Goal: Task Accomplishment & Management: Use online tool/utility

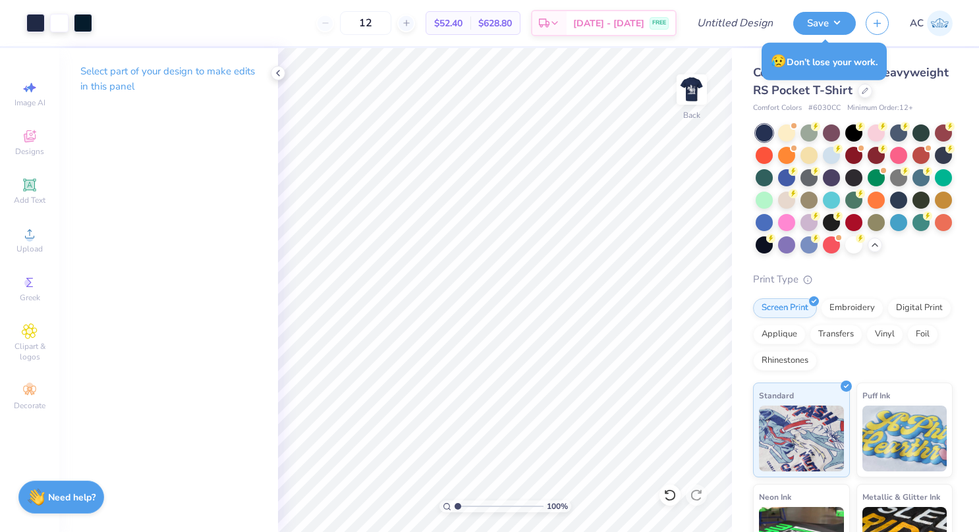
click at [692, 86] on img at bounding box center [691, 89] width 26 height 26
click at [24, 84] on icon at bounding box center [30, 88] width 16 height 16
select select "4"
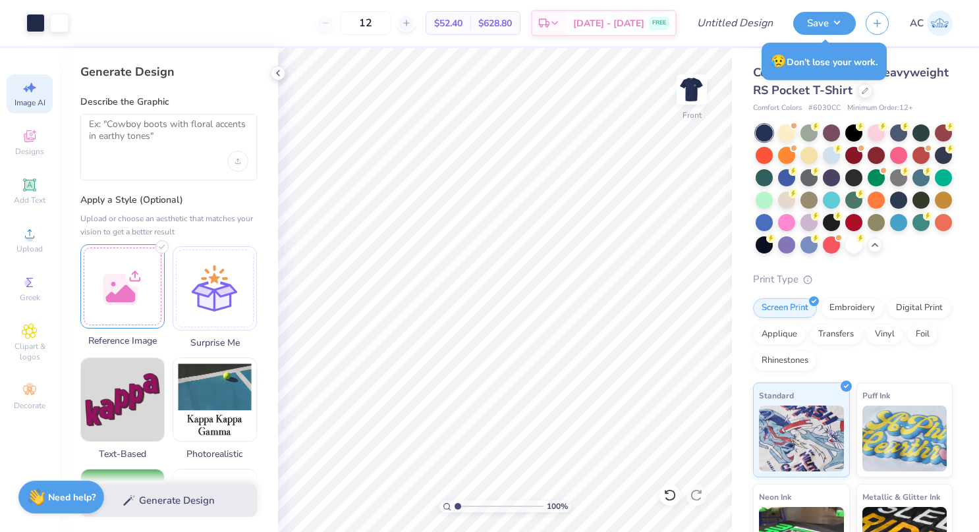
click at [117, 283] on div at bounding box center [122, 286] width 84 height 84
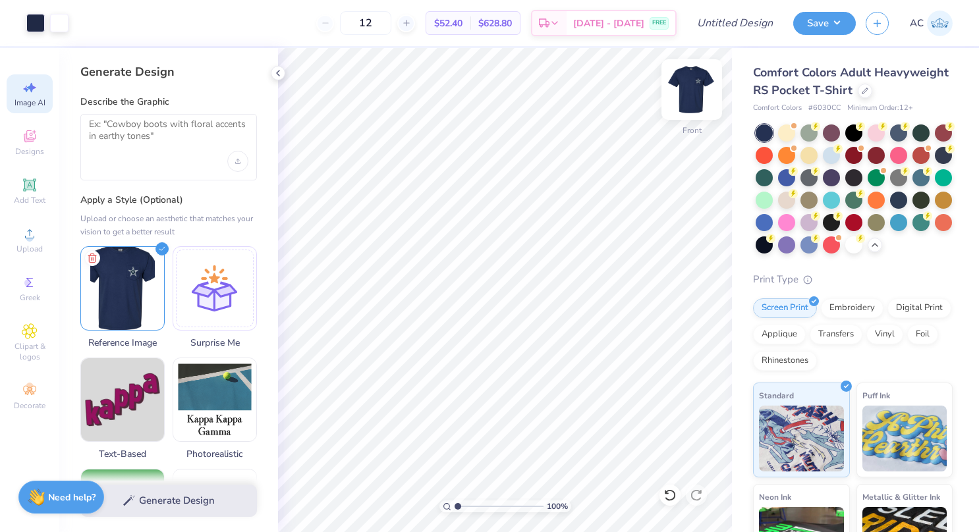
click at [684, 81] on img at bounding box center [691, 89] width 53 height 53
click at [146, 162] on div at bounding box center [168, 147] width 177 height 67
click at [149, 135] on textarea at bounding box center [168, 135] width 159 height 33
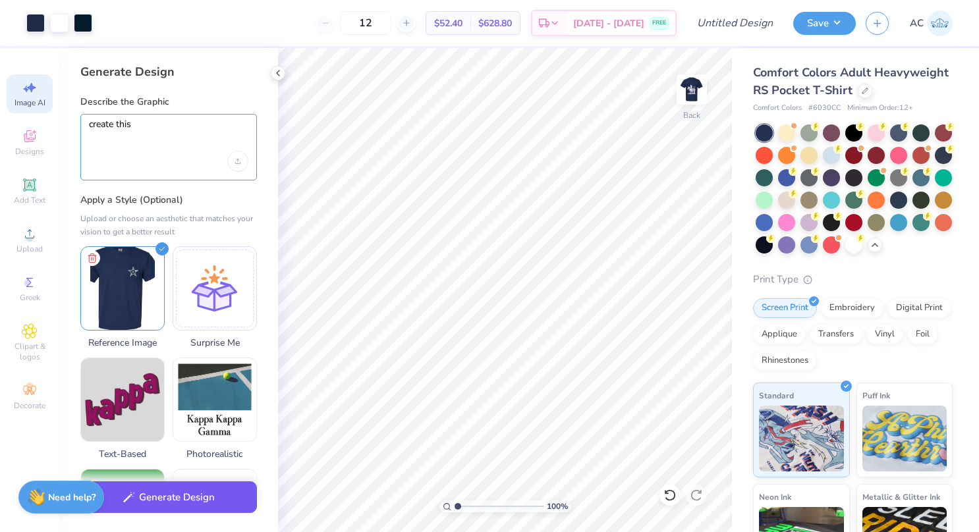
type textarea "create this"
click at [184, 496] on button "Generate Design" at bounding box center [168, 497] width 177 height 32
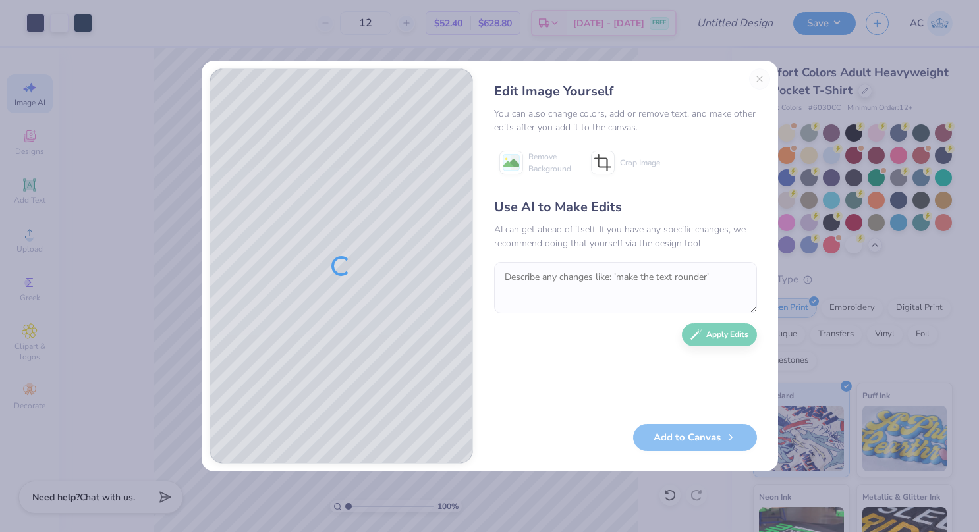
click at [761, 81] on div "Edit Image Yourself You can also change colors, add or remove text, and make ot…" at bounding box center [625, 265] width 289 height 395
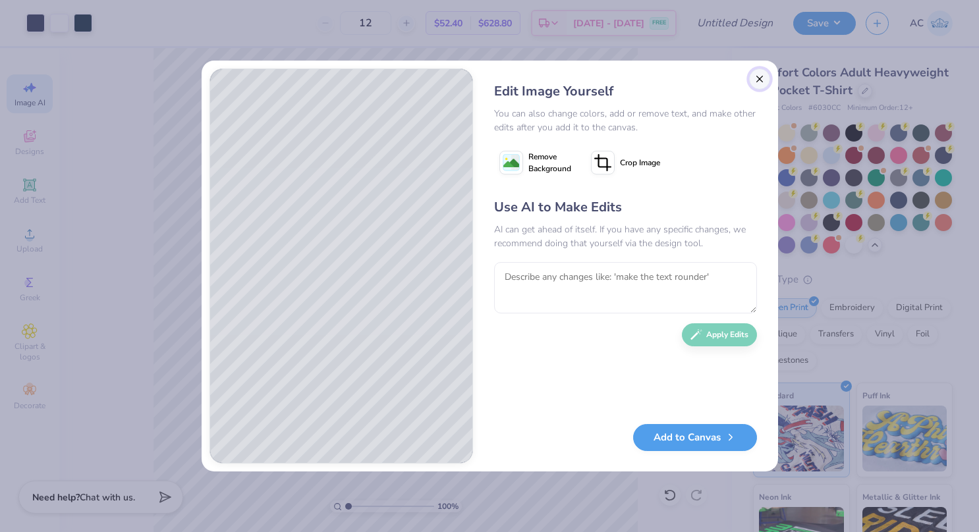
click at [758, 80] on button "Close" at bounding box center [759, 78] width 21 height 21
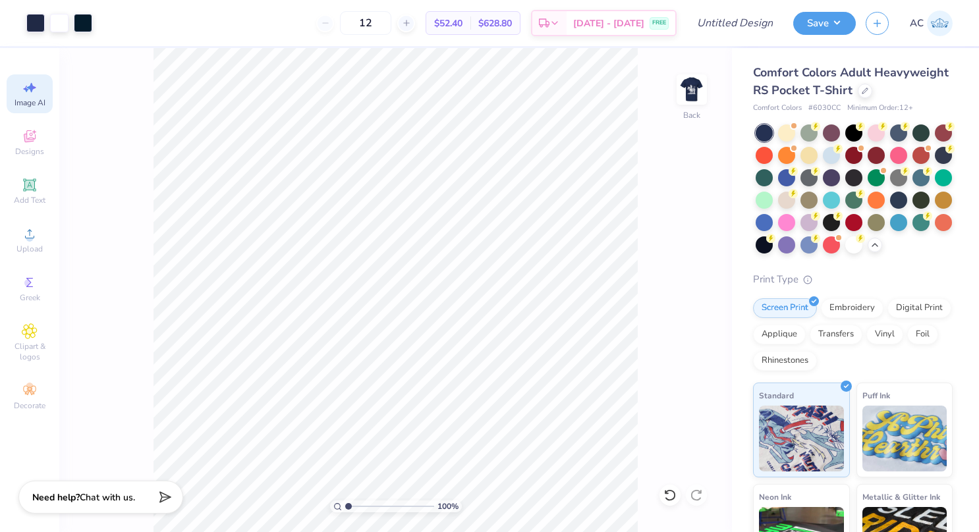
click at [697, 69] on div "100 % Back" at bounding box center [395, 290] width 672 height 484
click at [692, 78] on img at bounding box center [691, 89] width 53 height 53
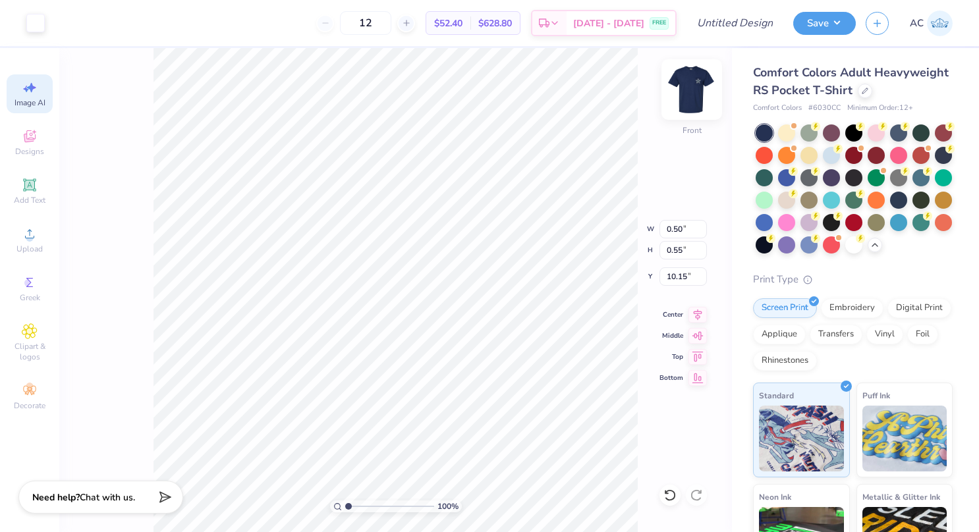
type input "0.50"
type input "0.55"
type input "10.15"
type input "1.07"
type input "0.54"
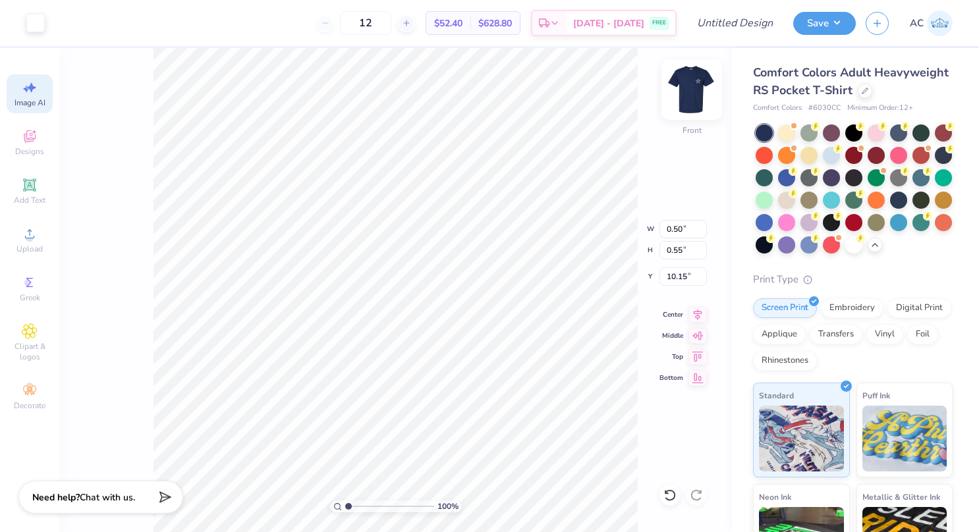
type input "10.16"
type input "0.22"
type input "0.31"
type input "10.06"
click at [666, 493] on icon at bounding box center [669, 495] width 11 height 12
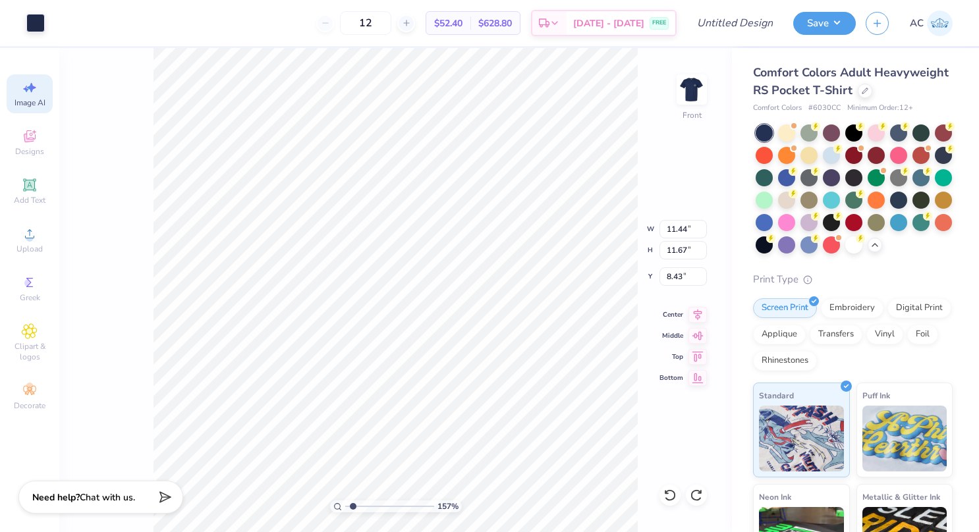
type input "1.57214271111803"
type input "0.46"
type input "0.54"
type input "10.15"
type input "1.57214271111803"
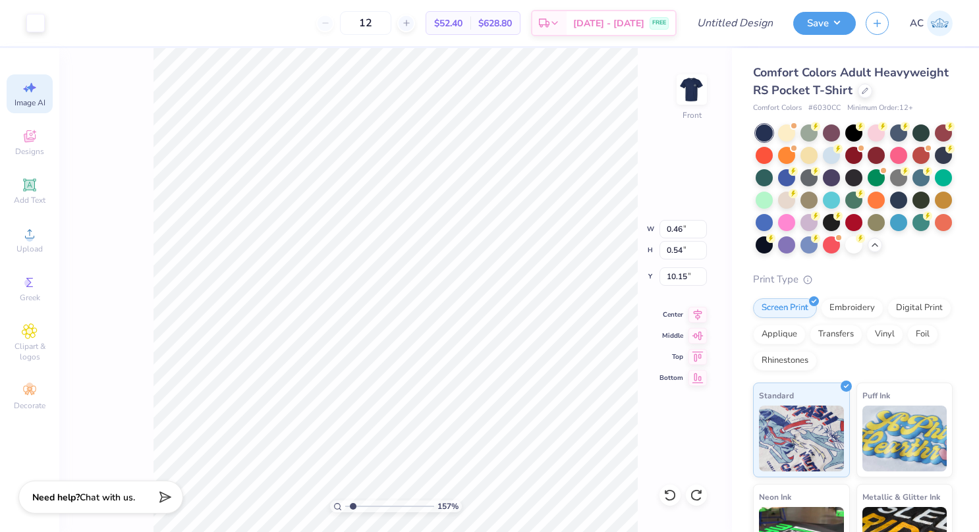
type input "9.42"
type input "1.57214271111803"
type input "11.44"
type input "11.67"
type input "8.43"
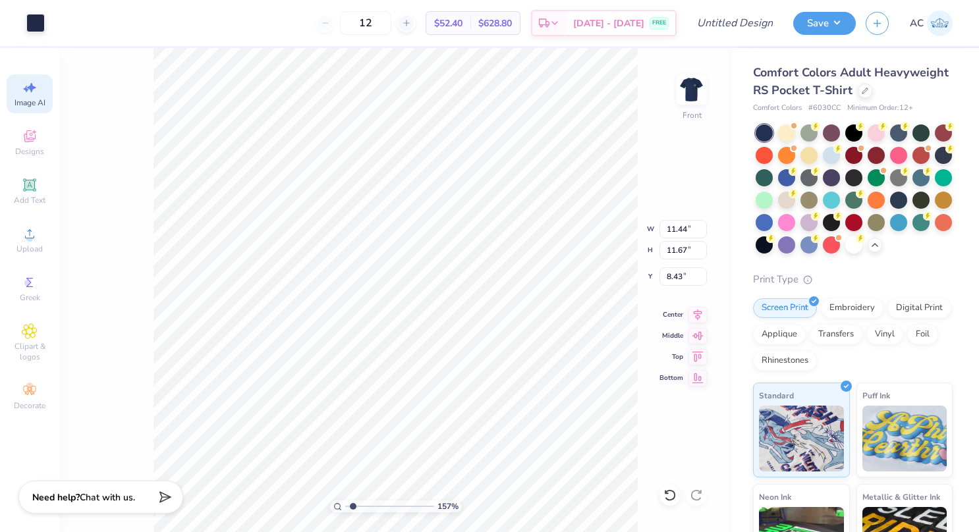
type input "1.57214271111803"
type input "4.54"
type input "1.57214271111803"
type input "9.41"
type input "1.57214271111803"
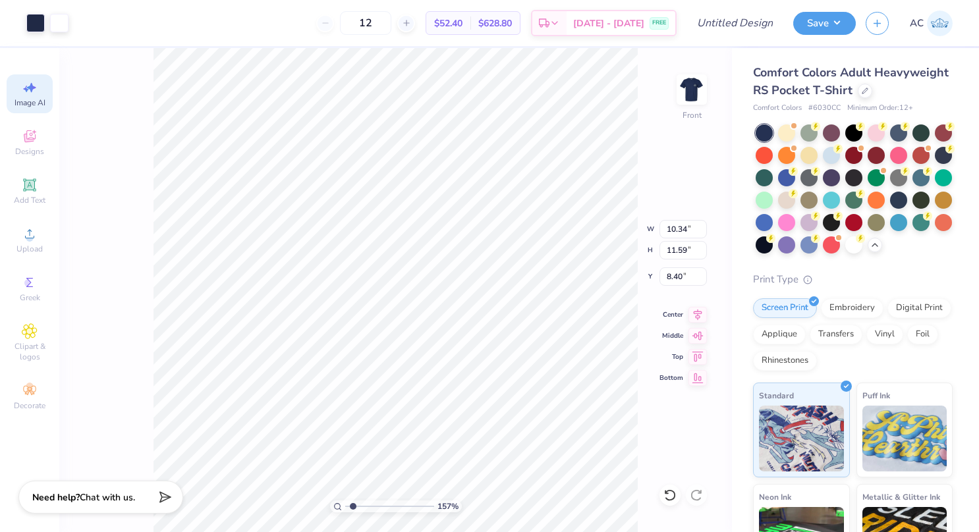
type input "8.45"
type input "1.57214271111803"
type input "10.16"
type input "1.57214271111803"
type input "10.13"
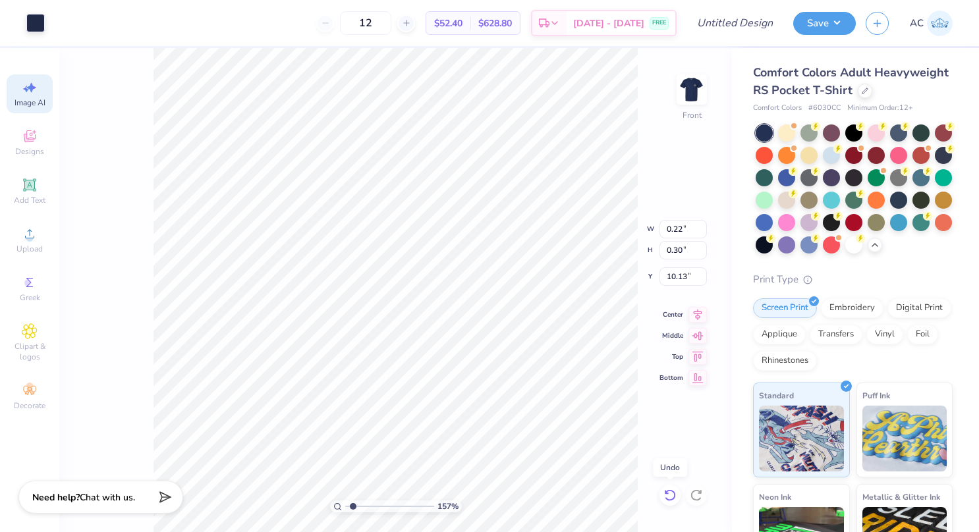
click at [670, 500] on icon at bounding box center [669, 495] width 11 height 12
type input "1.57214271111803"
type input "10.40"
click at [670, 500] on icon at bounding box center [669, 495] width 11 height 12
type input "1.57214271111803"
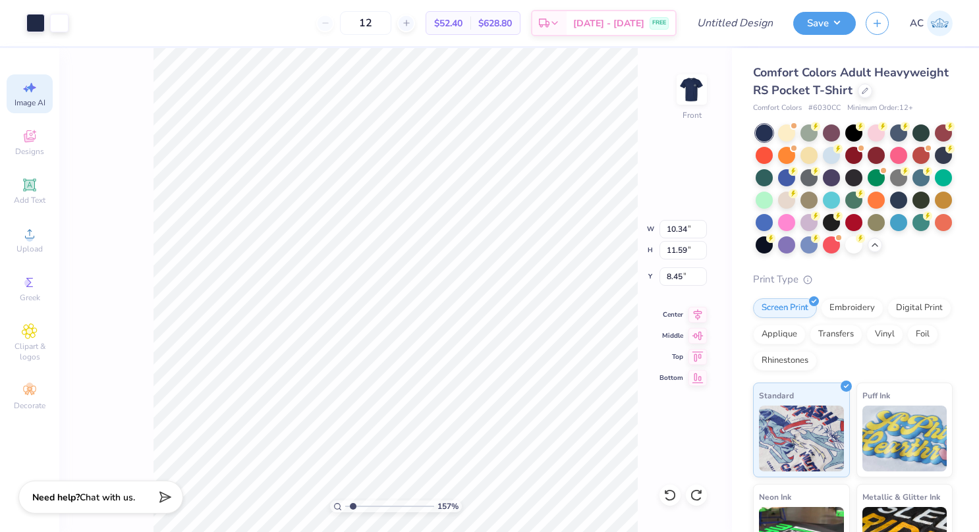
type input "8.10"
click at [694, 95] on img at bounding box center [691, 89] width 53 height 53
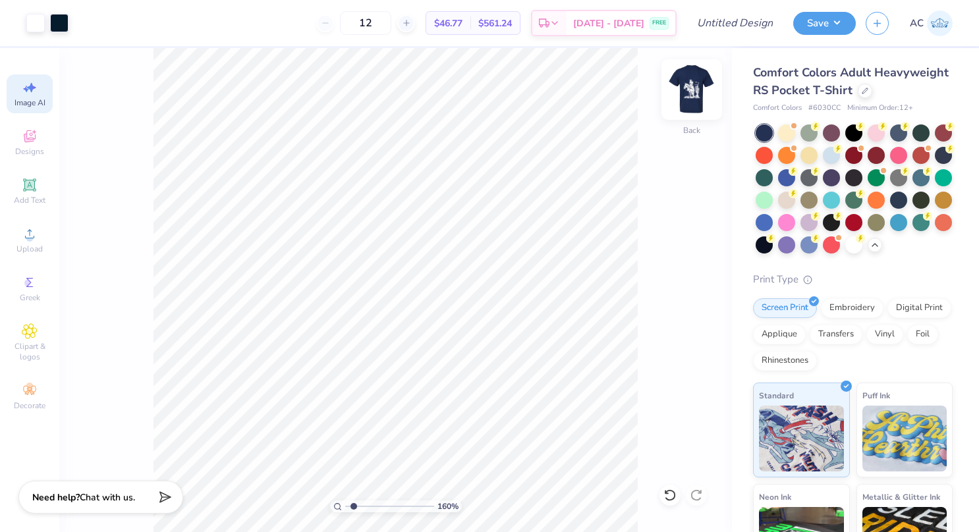
click at [690, 83] on img at bounding box center [691, 89] width 53 height 53
type input "1.56"
click at [353, 505] on input "range" at bounding box center [389, 507] width 89 height 12
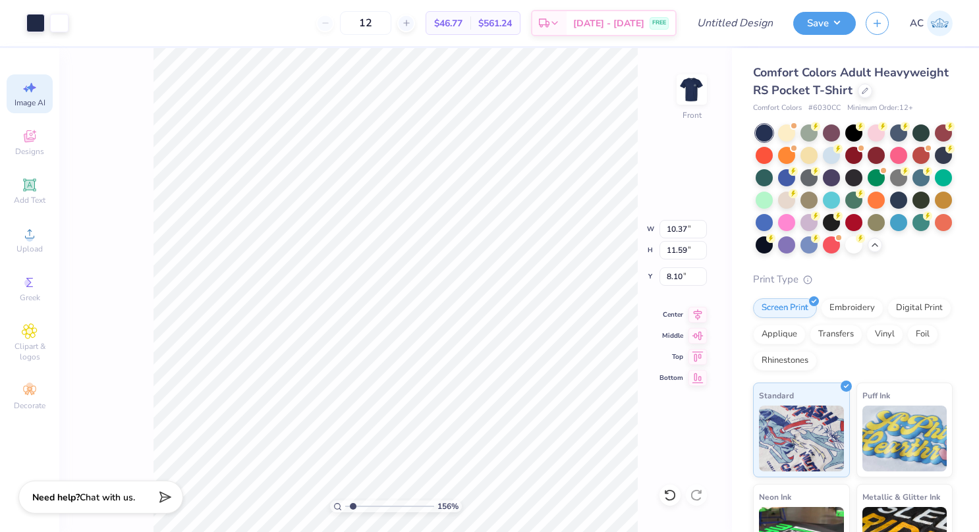
type input "5.09"
click at [34, 17] on div at bounding box center [35, 22] width 18 height 18
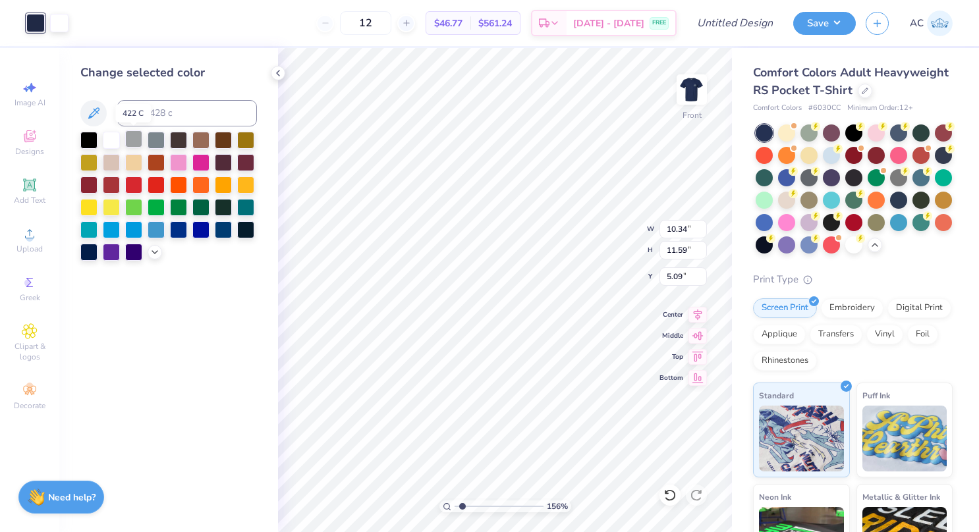
click at [133, 137] on div at bounding box center [133, 138] width 17 height 17
click at [116, 137] on div at bounding box center [111, 138] width 17 height 17
click at [669, 499] on icon at bounding box center [669, 495] width 13 height 13
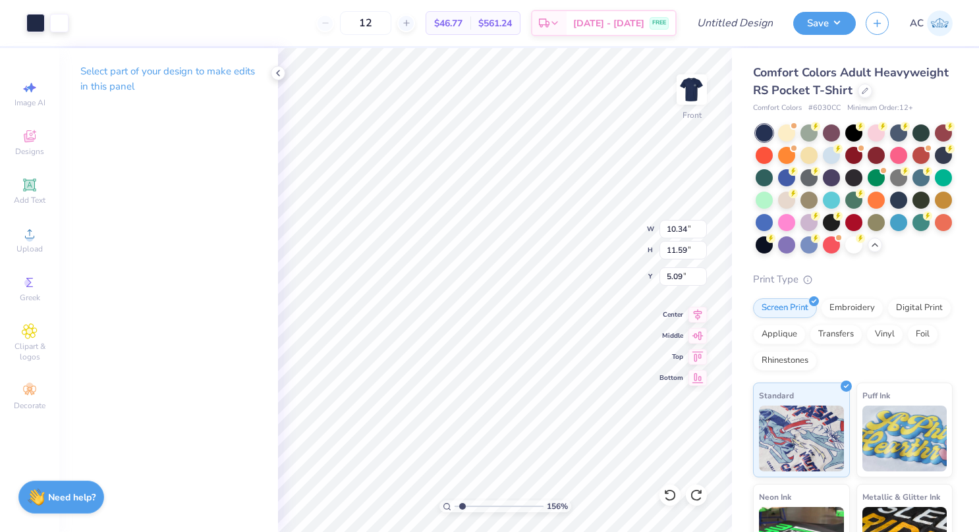
type input "5.27"
click at [694, 77] on img at bounding box center [691, 89] width 53 height 53
click at [281, 71] on icon at bounding box center [278, 73] width 11 height 11
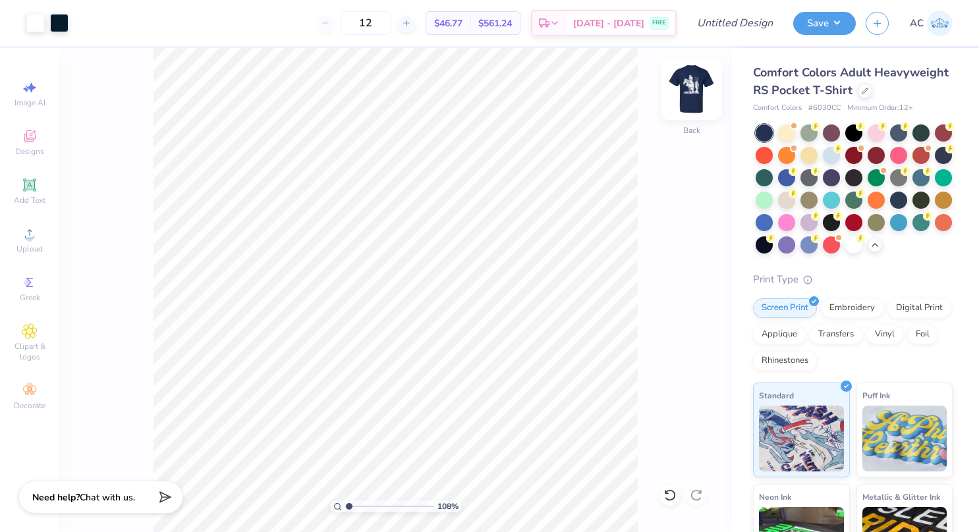
click at [684, 88] on img at bounding box center [691, 89] width 53 height 53
type input "1.07738633129932"
type input "0.22"
type input "0.31"
type input "7.03"
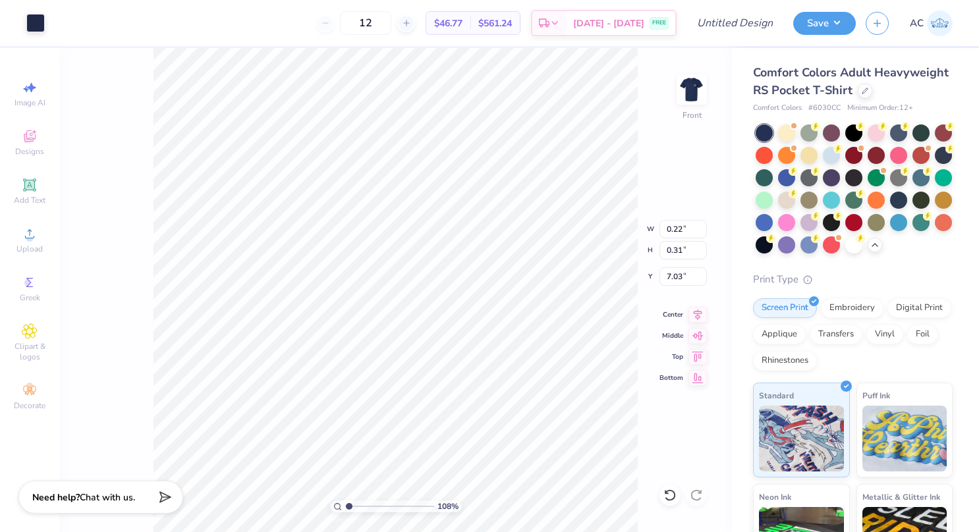
type input "1.07738633129932"
type input "5.31"
click at [665, 501] on icon at bounding box center [669, 495] width 13 height 13
type input "1.07738633129932"
type input "7.03"
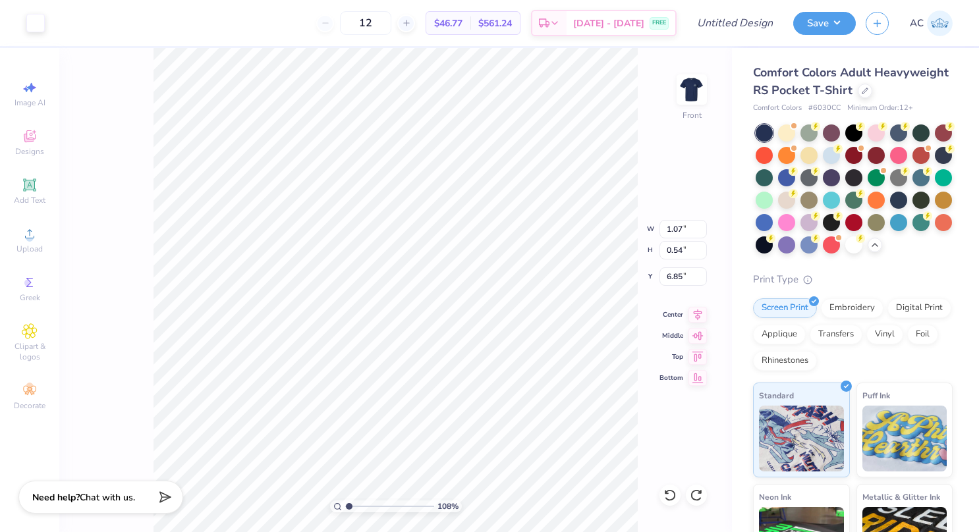
type input "1.07738633129932"
type input "7.07"
type input "1.07738633129932"
type input "7.34"
click at [668, 491] on icon at bounding box center [669, 495] width 13 height 13
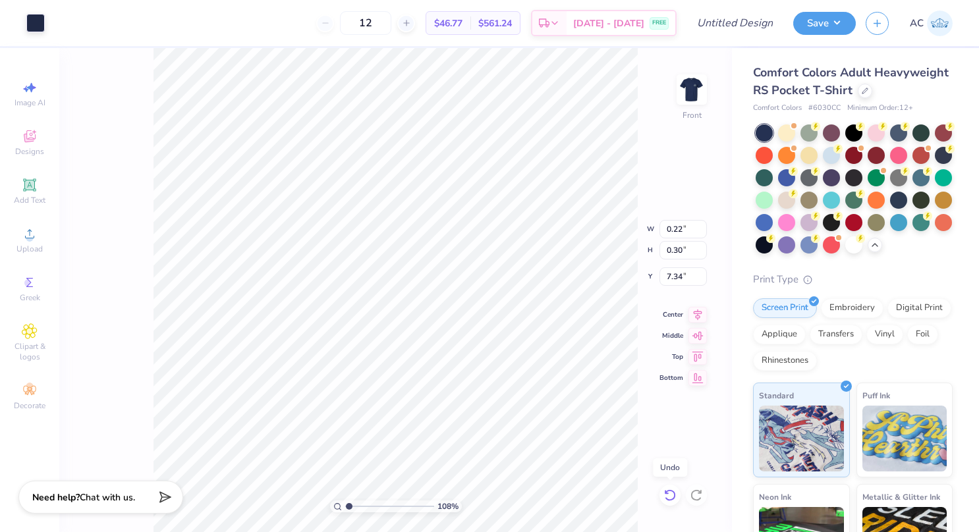
type input "1.07738633129932"
type input "7.04"
click at [668, 491] on icon at bounding box center [669, 495] width 13 height 13
click at [692, 86] on img at bounding box center [691, 89] width 53 height 53
drag, startPoint x: 361, startPoint y: 504, endPoint x: 304, endPoint y: 505, distance: 56.6
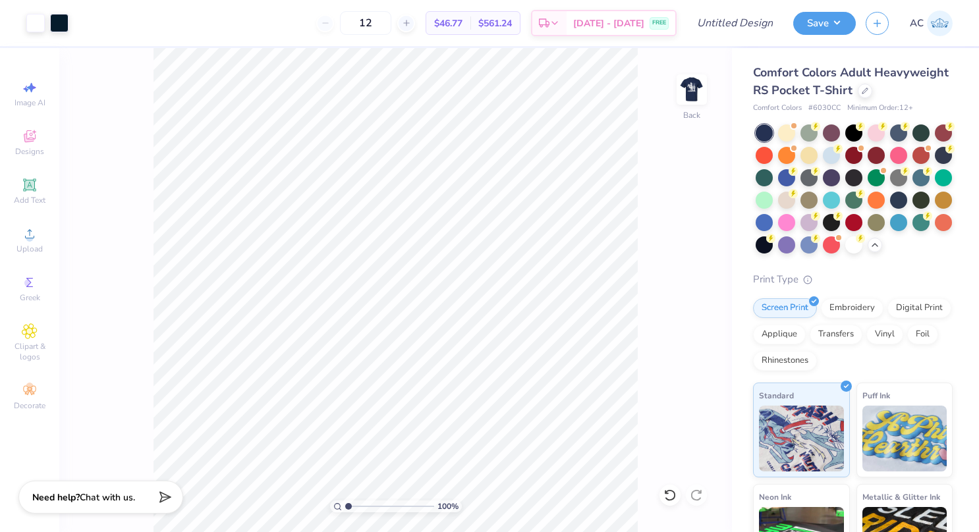
type input "1"
click at [345, 505] on input "range" at bounding box center [389, 507] width 89 height 12
click at [705, 75] on img at bounding box center [691, 89] width 53 height 53
click at [32, 242] on div "Upload" at bounding box center [30, 240] width 46 height 39
click at [22, 232] on icon at bounding box center [30, 234] width 16 height 16
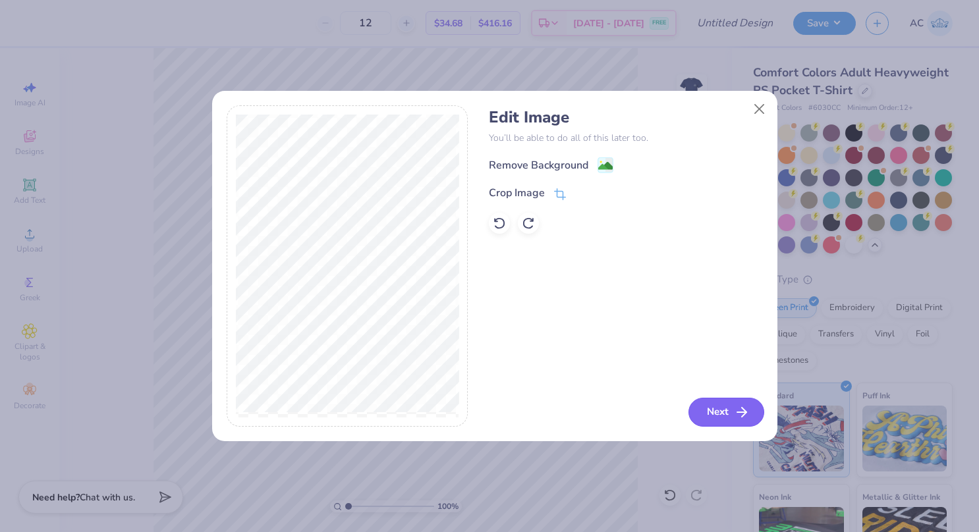
click at [735, 406] on icon "button" at bounding box center [742, 412] width 16 height 16
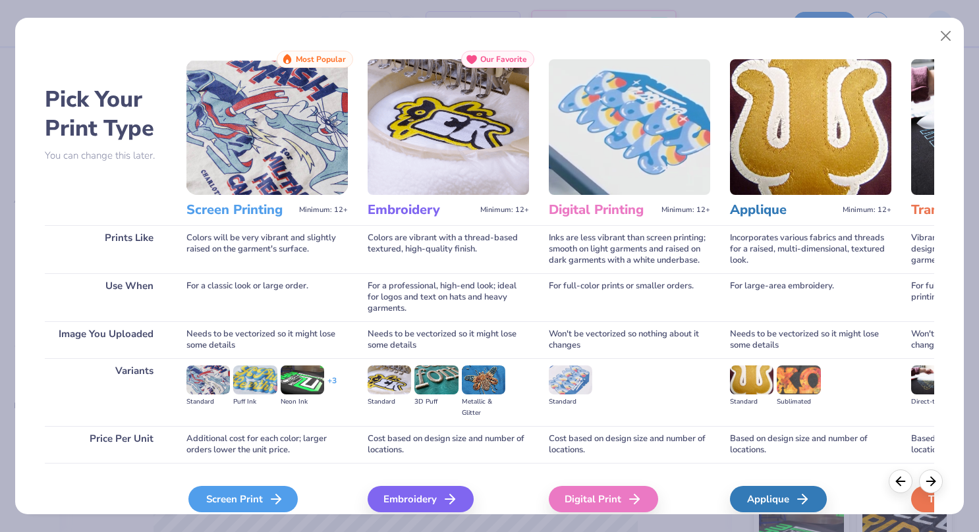
click at [260, 486] on div "Screen Print" at bounding box center [242, 499] width 109 height 26
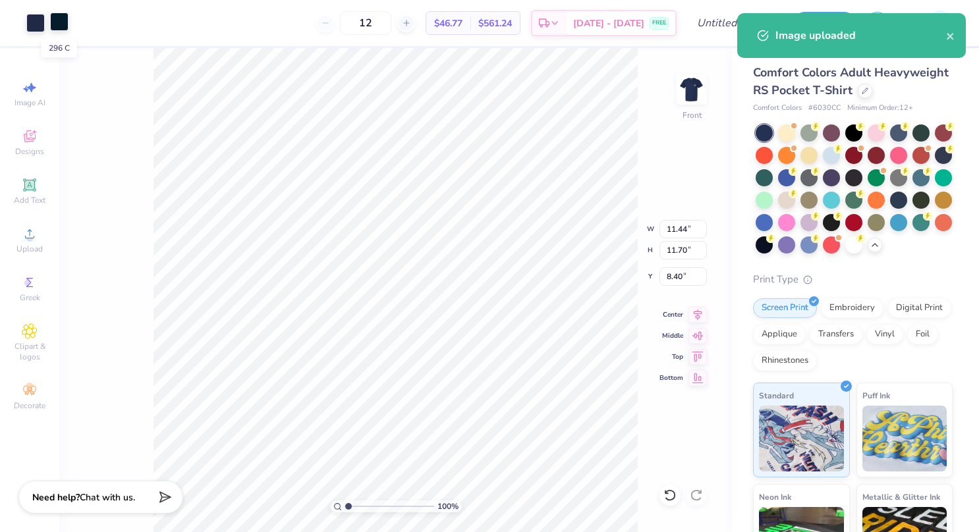
click at [62, 20] on div at bounding box center [59, 22] width 18 height 18
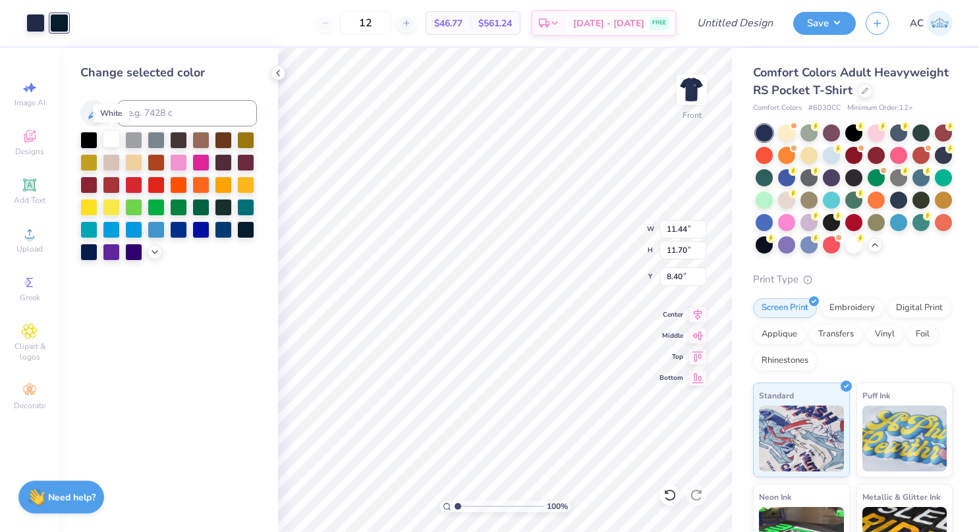
click at [117, 133] on div at bounding box center [111, 138] width 17 height 17
click at [278, 74] on polyline at bounding box center [278, 72] width 3 height 5
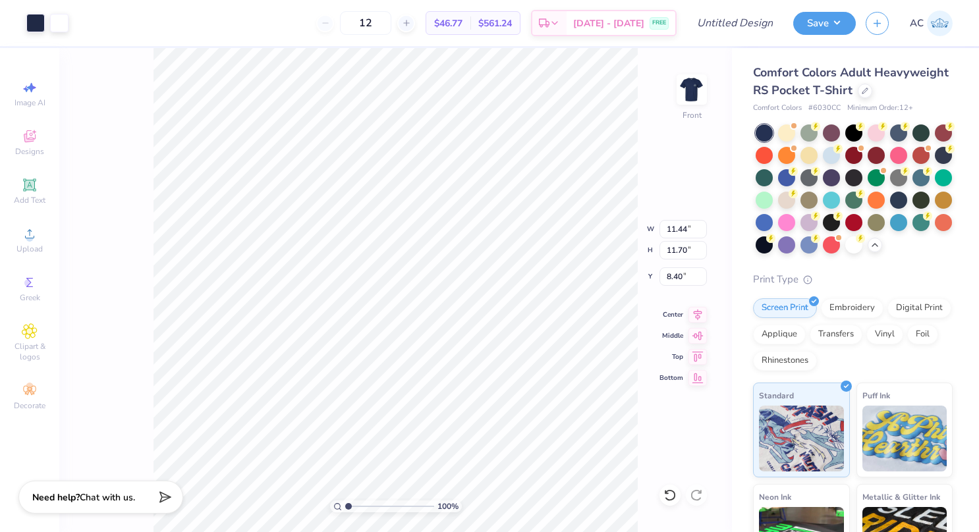
type input "7.24"
type input "11.44"
type input "11.67"
type input "7.47"
click at [678, 497] on div at bounding box center [669, 495] width 21 height 21
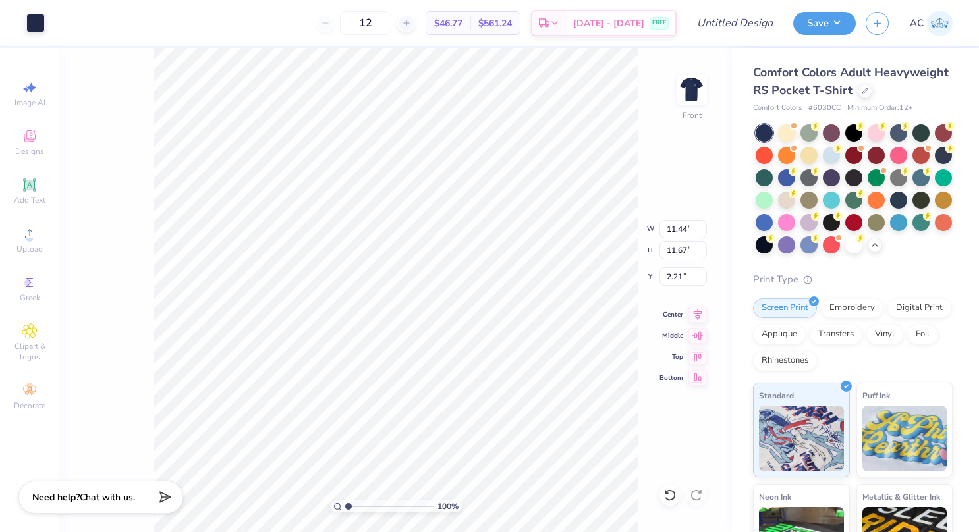
type input "2.21"
click at [669, 495] on icon at bounding box center [669, 495] width 13 height 13
type input "4.47"
click at [672, 494] on icon at bounding box center [669, 495] width 13 height 13
click at [699, 494] on icon at bounding box center [696, 495] width 13 height 13
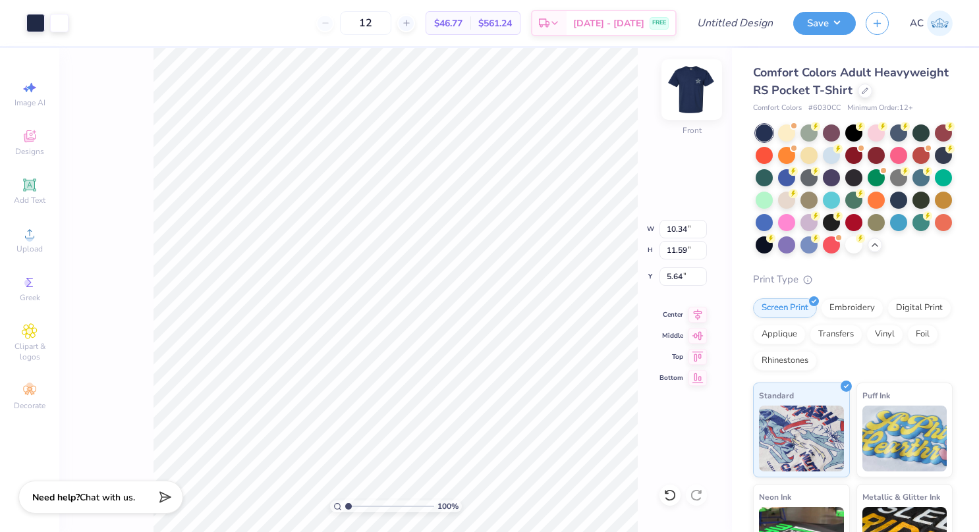
type input "5.64"
click at [691, 80] on img at bounding box center [691, 89] width 53 height 53
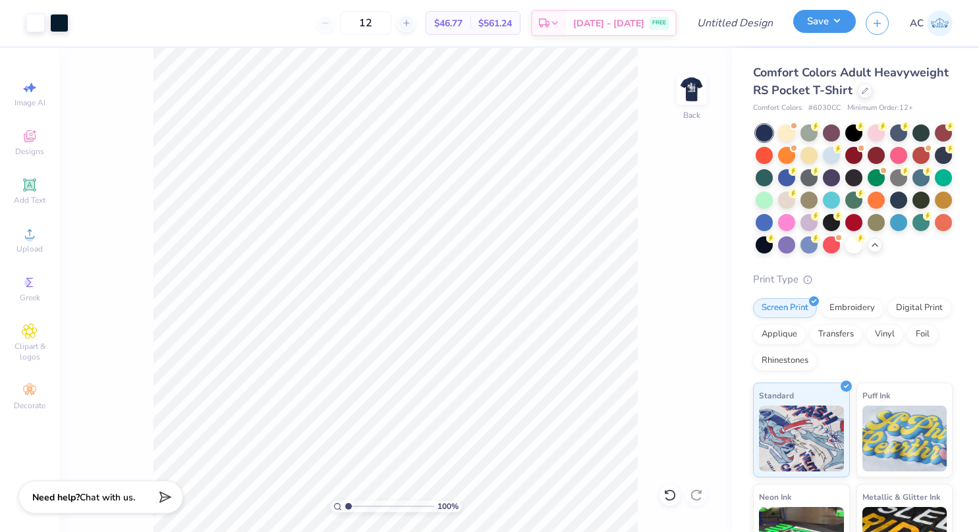
click at [823, 24] on button "Save" at bounding box center [824, 21] width 63 height 23
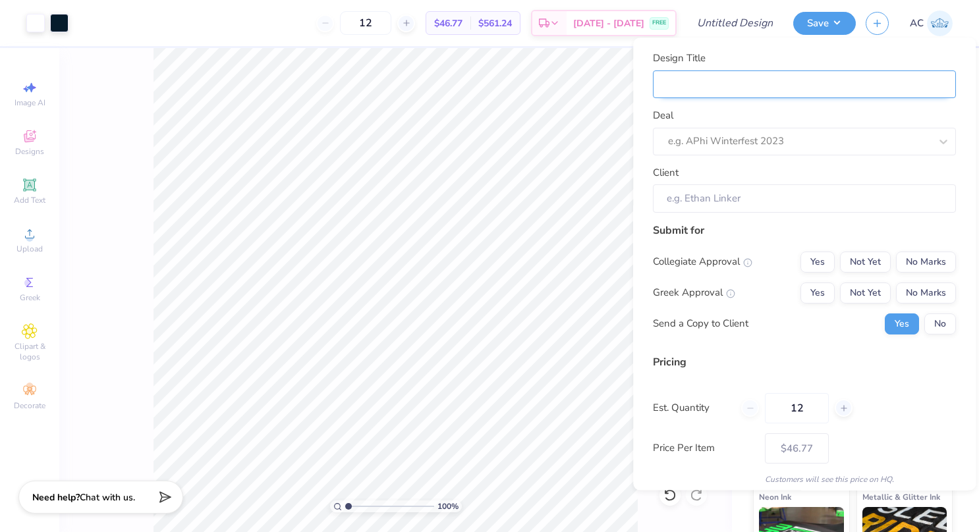
click at [715, 78] on input "Design Title" at bounding box center [804, 84] width 303 height 28
type input "E"
type input "Es"
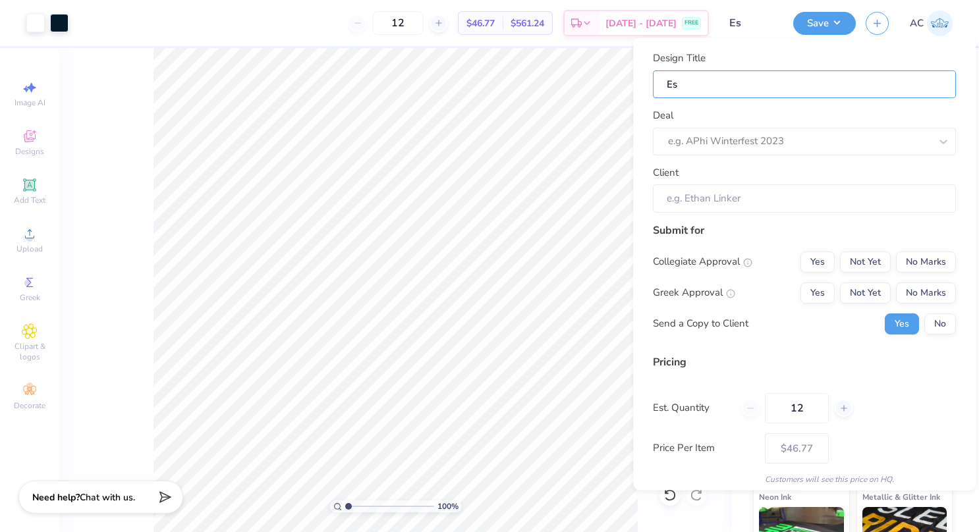
type input "Esm"
type input "Esme"
type input "Esmer"
type input "Esme"
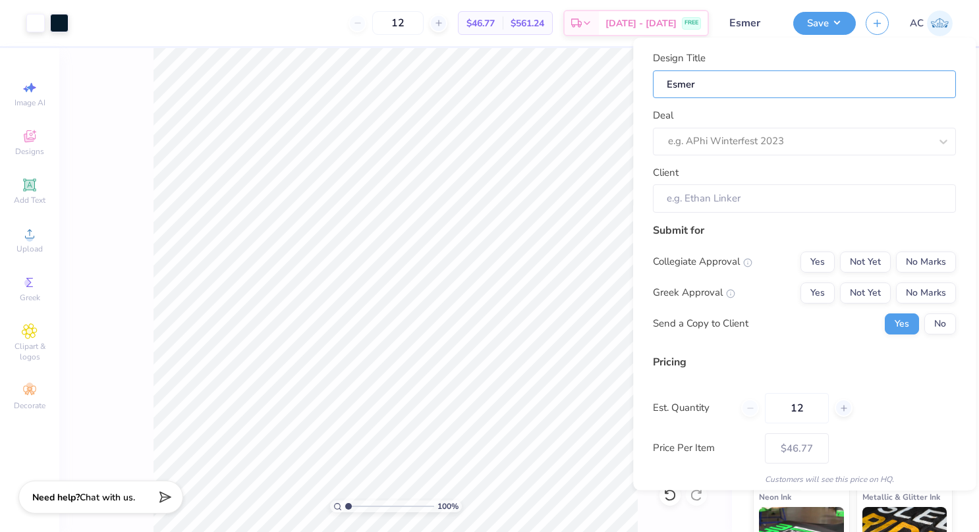
type input "Esme"
type input "Esm"
type input "Es"
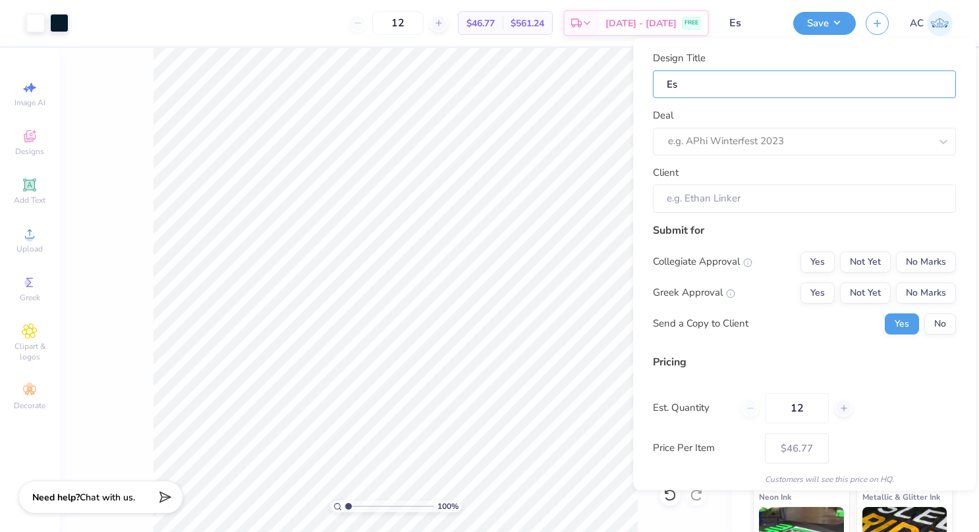
type input "E"
type input "V"
type input "Vi"
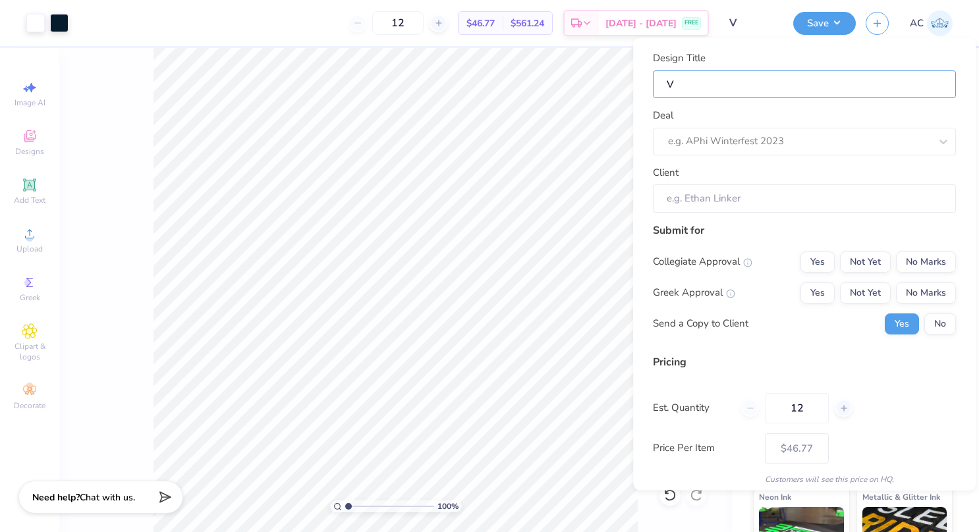
type input "Vi"
type input "Vic"
type input "Vict"
type input "Victo"
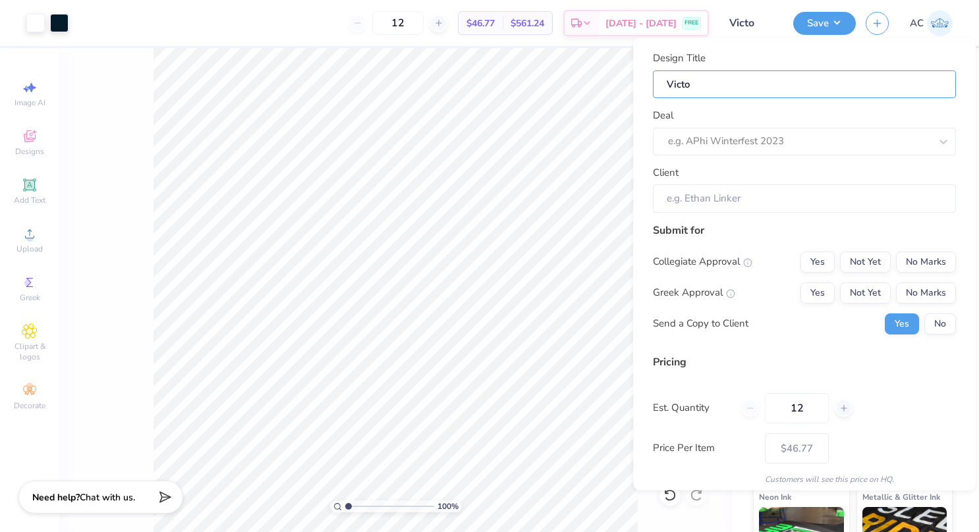
type input "[PERSON_NAME]"
type input "Victory"
type input "Victory F"
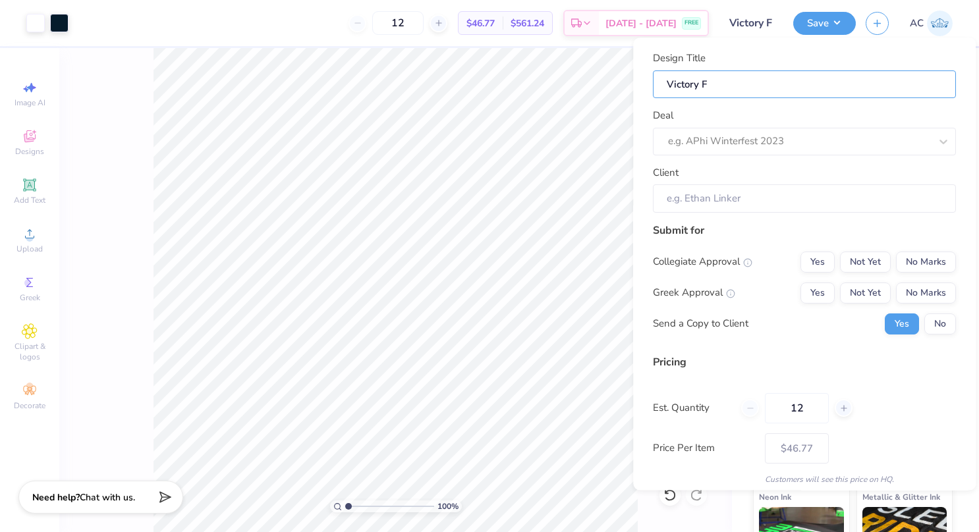
type input "Victory Fo"
type input "Victory For"
type input "Victory Form"
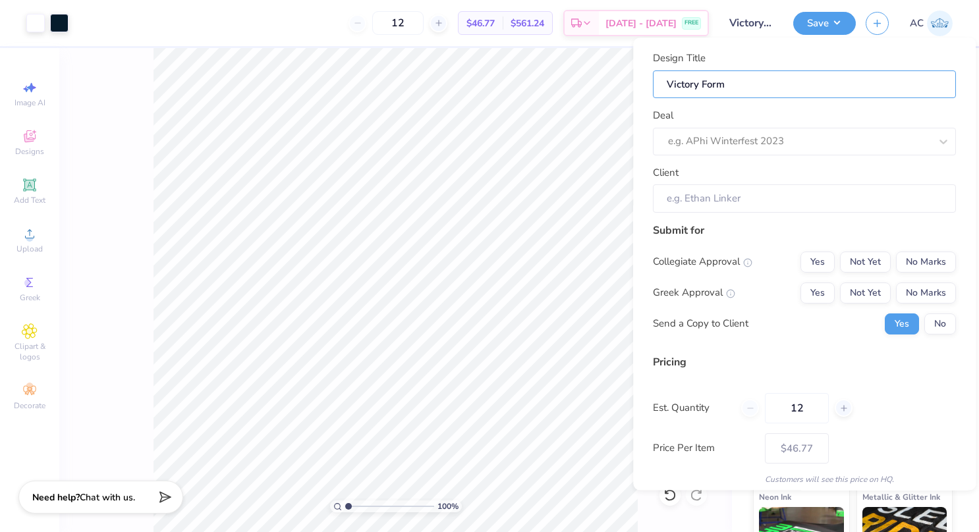
type input "Victory Forma"
type input "Victory Formal"
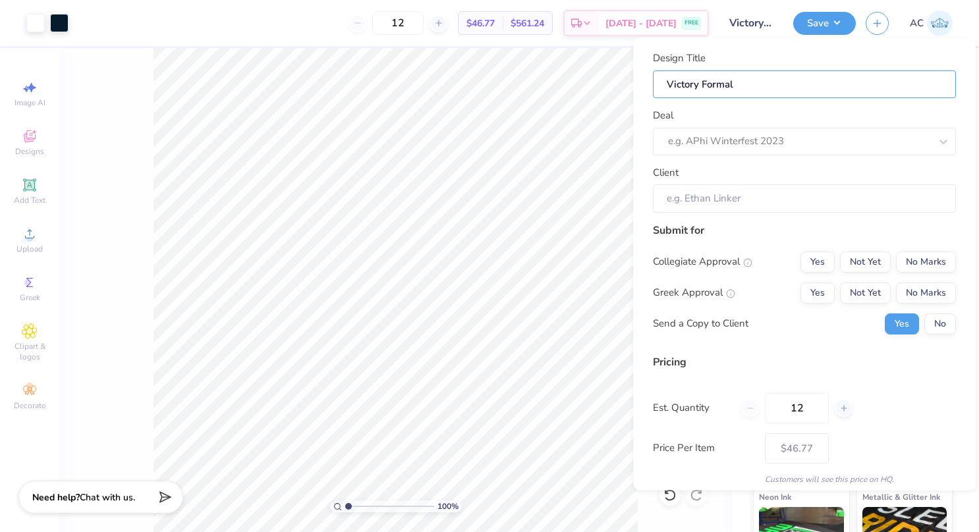
type input "Victory Formal"
type input "Victory Formal T"
type input "Victory Formal Tr"
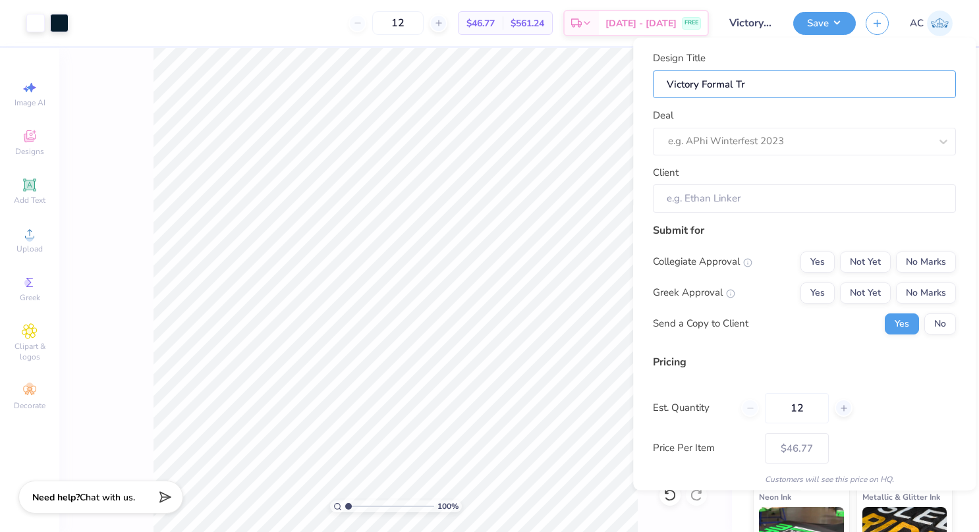
type input "Victory Formal Tri"
type input "Victory Formal Tri D"
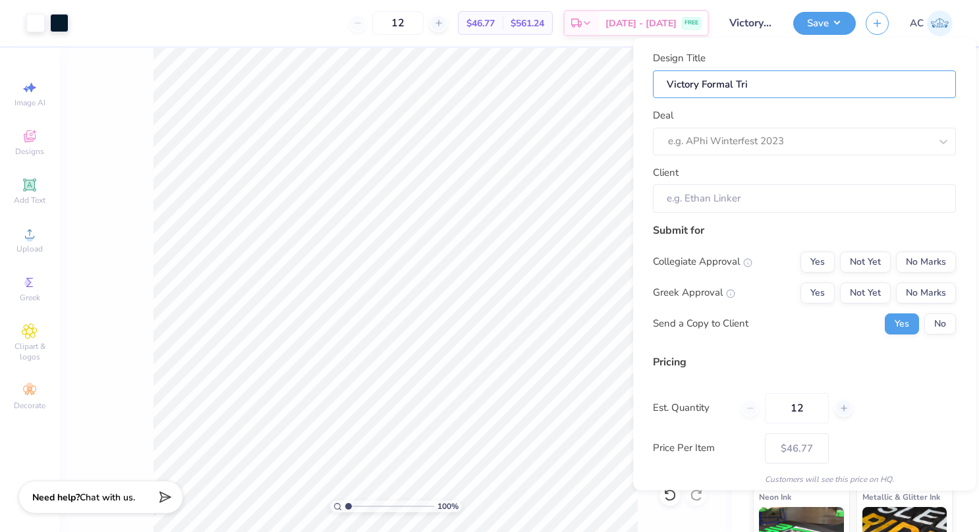
type input "Victory Formal Tri D"
type input "Victory Formal Tri De"
type input "Victory Formal Tri Del"
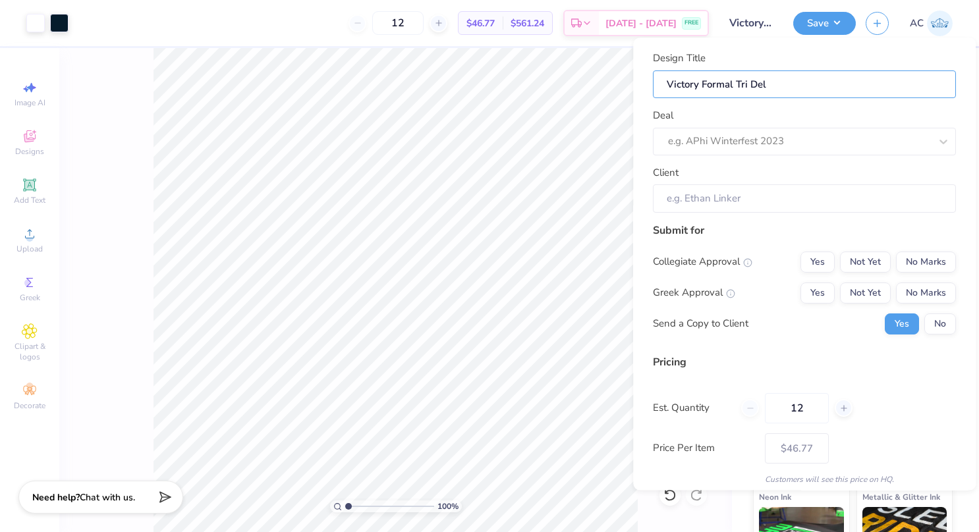
type input "Victory Formal Tri Delt"
type input "Victory Formal Tri Delta"
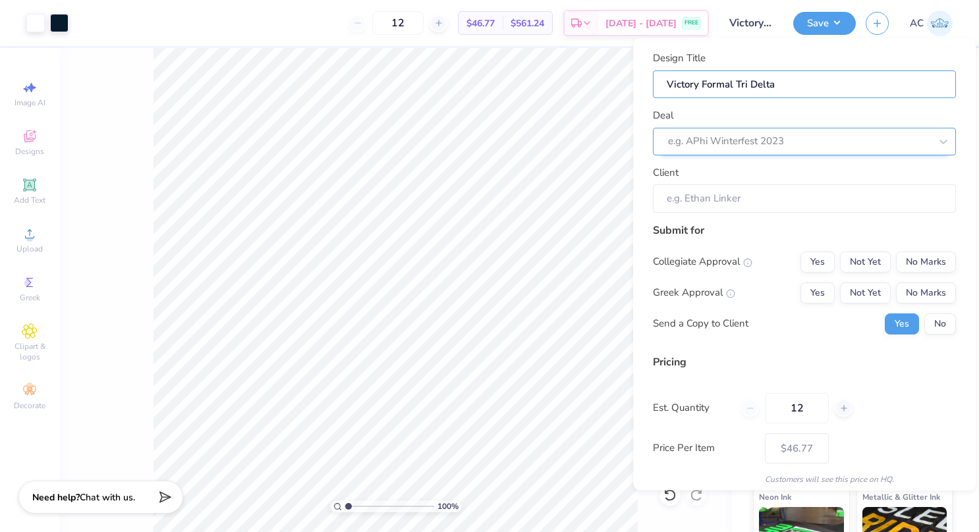
type input "Victory Formal Tri Delta"
click at [828, 133] on div at bounding box center [786, 142] width 236 height 18
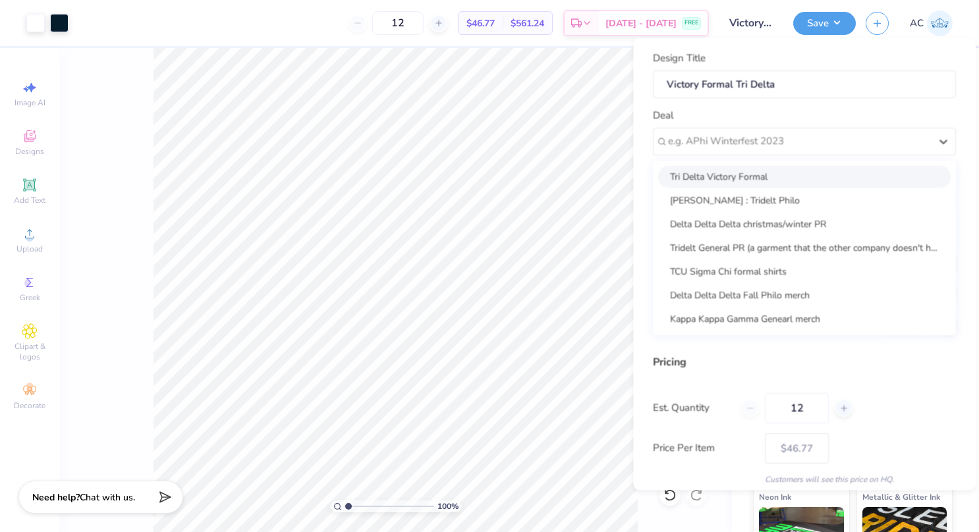
click at [766, 171] on div "Tri Delta Victory Formal" at bounding box center [804, 177] width 292 height 22
type input "[PERSON_NAME]"
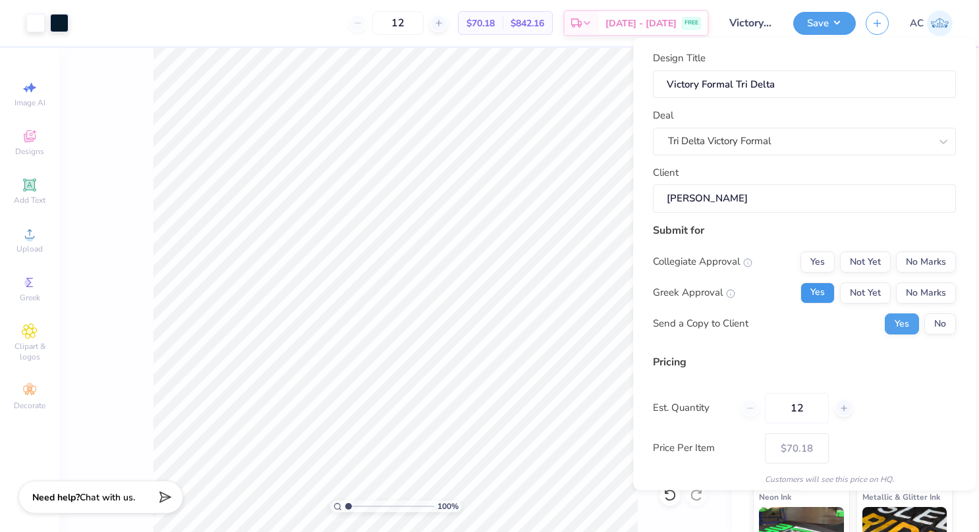
click at [816, 290] on button "Yes" at bounding box center [817, 293] width 34 height 21
click at [904, 254] on button "No Marks" at bounding box center [926, 262] width 60 height 21
click at [753, 408] on div "12" at bounding box center [796, 408] width 111 height 30
click at [749, 408] on div "12" at bounding box center [796, 408] width 111 height 30
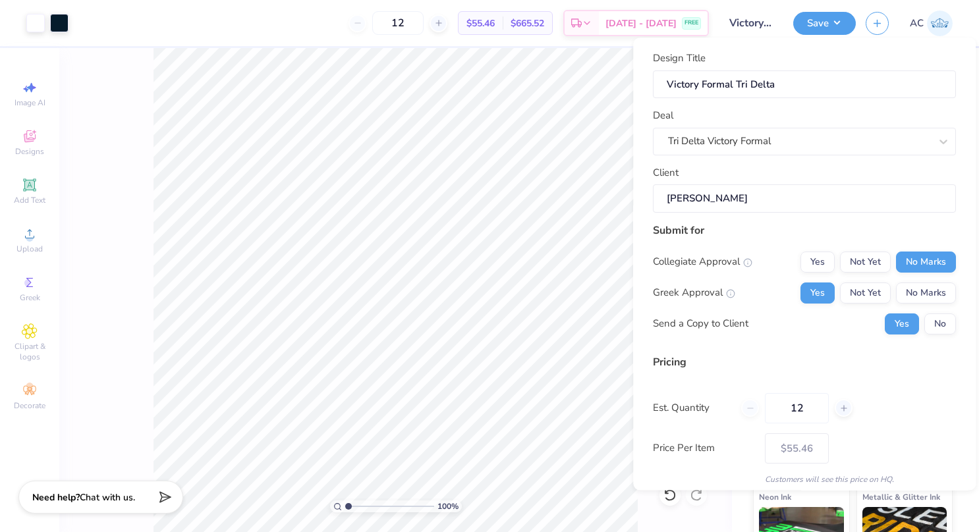
scroll to position [49, 0]
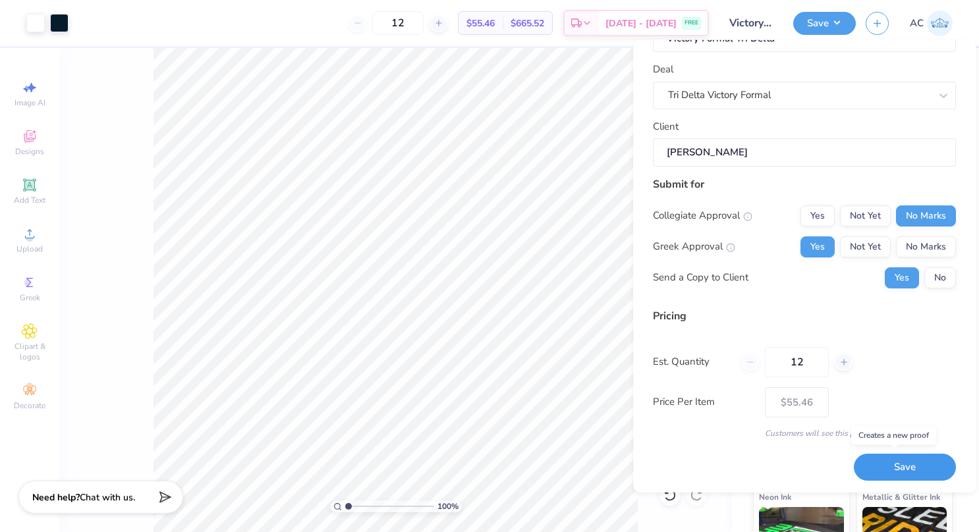
click at [914, 459] on button "Save" at bounding box center [905, 467] width 102 height 27
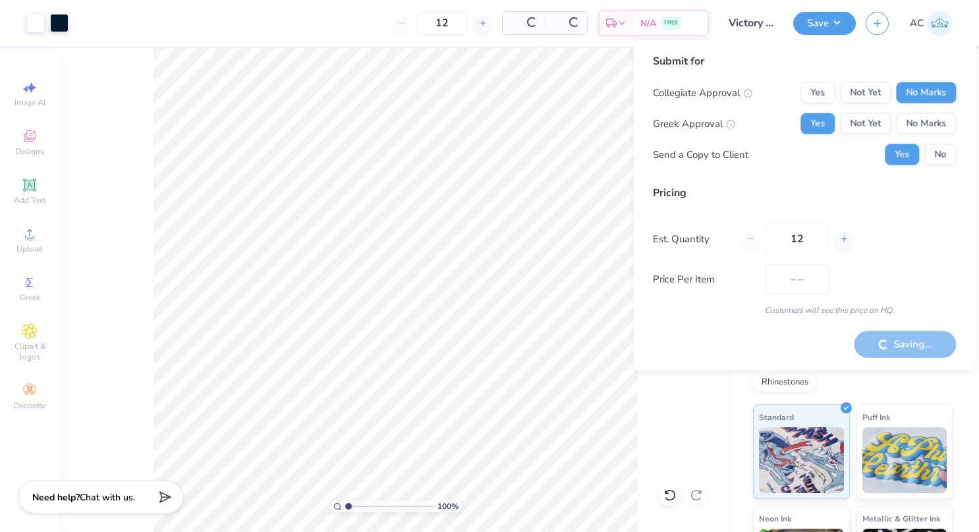
type input "$55.46"
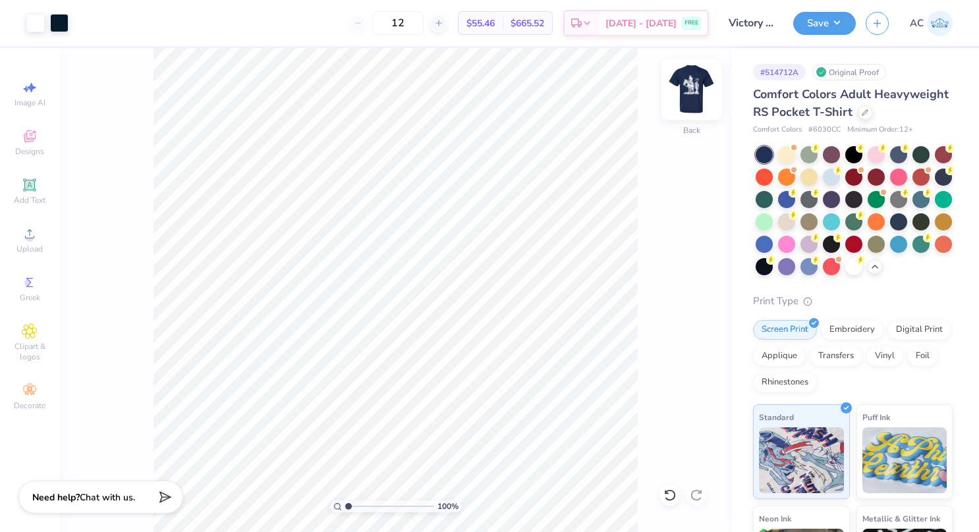
click at [686, 84] on img at bounding box center [691, 89] width 53 height 53
